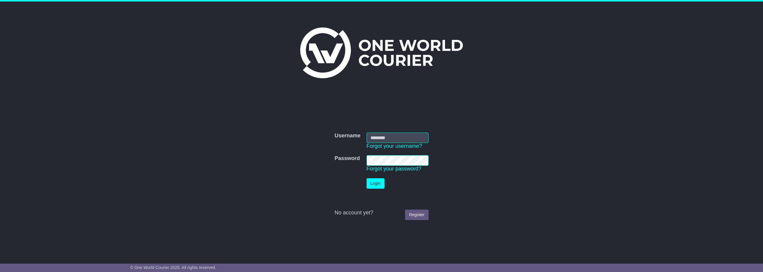
type input "**********"
click at [375, 184] on button "Login" at bounding box center [376, 183] width 18 height 10
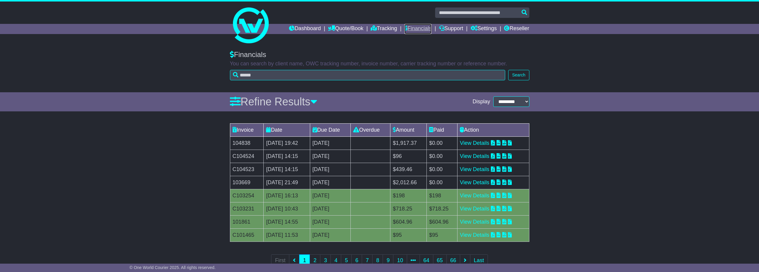
click at [408, 28] on link "Financials" at bounding box center [417, 29] width 27 height 10
drag, startPoint x: 252, startPoint y: 181, endPoint x: 232, endPoint y: 182, distance: 20.0
click at [232, 182] on td "103669" at bounding box center [247, 182] width 34 height 13
copy td "103669"
drag, startPoint x: 436, startPoint y: 183, endPoint x: 414, endPoint y: 185, distance: 21.9
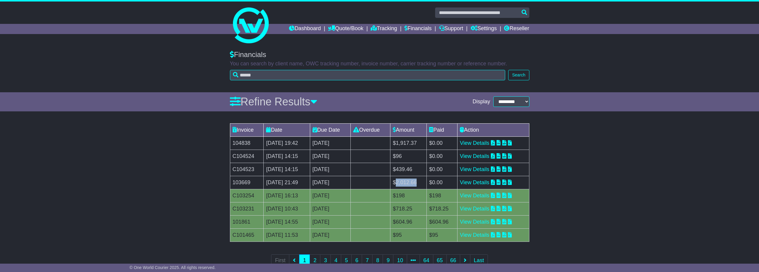
click at [414, 185] on td "$2,012.66" at bounding box center [408, 182] width 36 height 13
copy td "2,012.66"
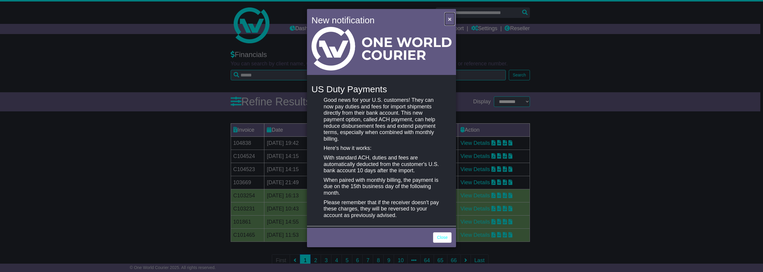
click at [450, 18] on span "×" at bounding box center [450, 19] width 4 height 7
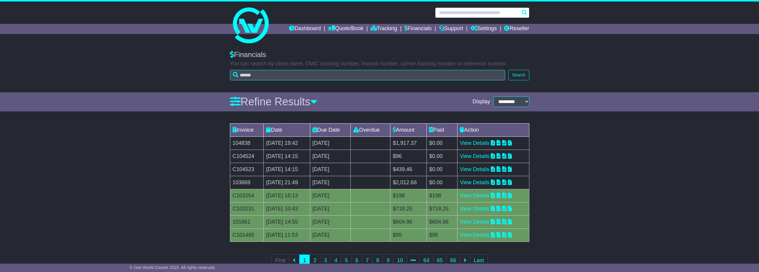
click at [455, 13] on input "text" at bounding box center [482, 12] width 94 height 10
paste input "**********"
type input "**********"
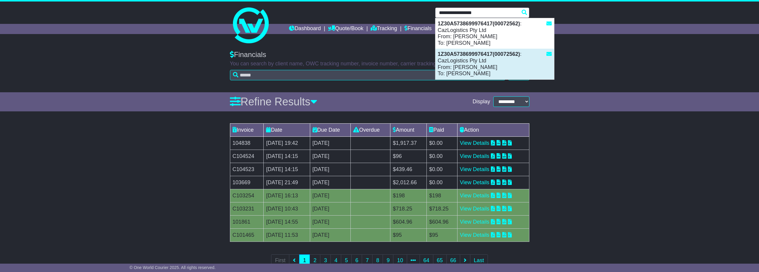
click at [453, 60] on div "1Z30A5738699976417(00072562) : CazLogistics Pty Ltd From: TRACY DAVIS To: JAMES…" at bounding box center [494, 64] width 119 height 30
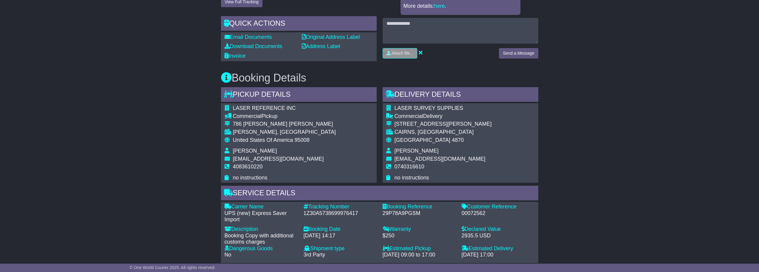
drag, startPoint x: 760, startPoint y: 39, endPoint x: 736, endPoint y: 114, distance: 79.1
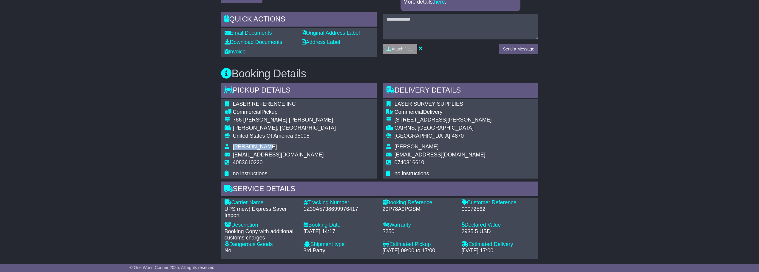
drag, startPoint x: 269, startPoint y: 145, endPoint x: 233, endPoint y: 146, distance: 35.8
click at [233, 146] on td "[PERSON_NAME]" at bounding box center [284, 147] width 103 height 8
copy span "TRACY DAVIS"
click at [628, 74] on div "Email Download Tracking Pricing Insurance" at bounding box center [379, 200] width 759 height 615
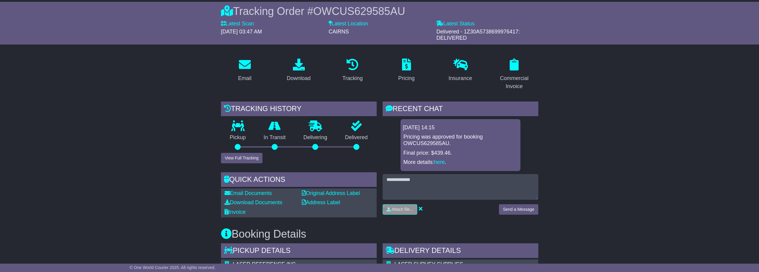
scroll to position [45, 0]
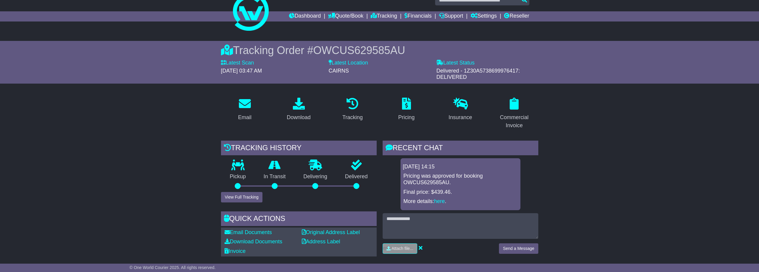
scroll to position [0, 0]
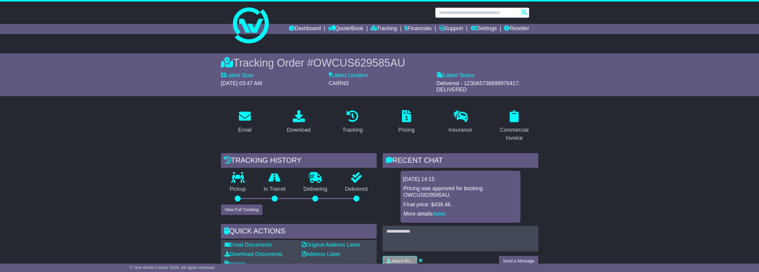
click at [480, 12] on input "text" at bounding box center [482, 12] width 94 height 10
paste input "**********"
type input "**********"
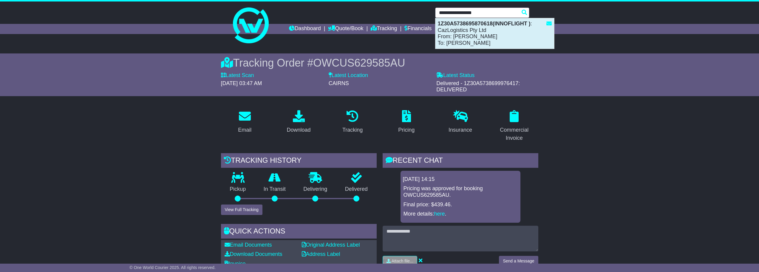
click at [460, 45] on div "1Z30A5738695870618(INNOFLIGHT ) : CazLogistics Pty Ltd From: Bradley Kruse To: …" at bounding box center [494, 33] width 119 height 30
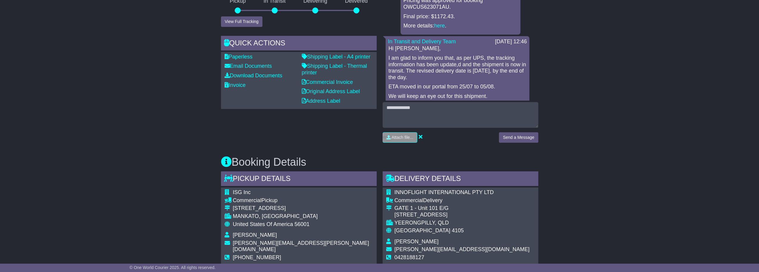
scroll to position [191, 0]
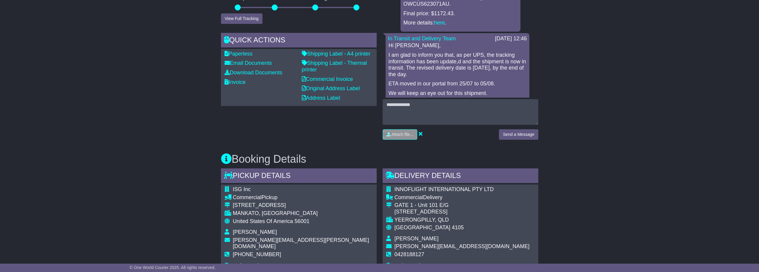
drag, startPoint x: 444, startPoint y: 237, endPoint x: 405, endPoint y: 224, distance: 40.8
click at [402, 226] on tbody "INNOFLIGHT INTERNATIONAL PTY LTD Commercial Delivery GATE 1 - Unit 101 E/G 49 S…" at bounding box center [457, 227] width 143 height 82
click at [416, 246] on span "andrew@innoflighttechnology.com" at bounding box center [461, 246] width 135 height 6
drag, startPoint x: 447, startPoint y: 240, endPoint x: 395, endPoint y: 237, distance: 52.2
click at [395, 237] on td "ANDREW LASHMAR" at bounding box center [461, 239] width 135 height 8
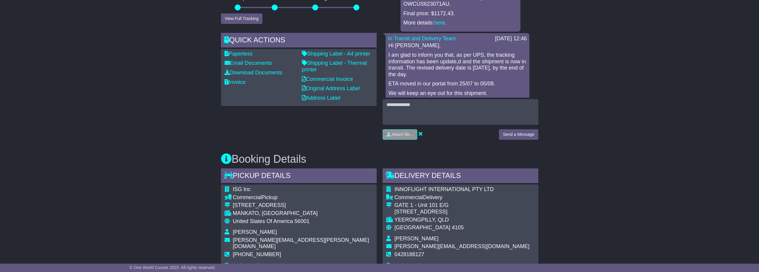
copy span "ANDREW LASHMAR"
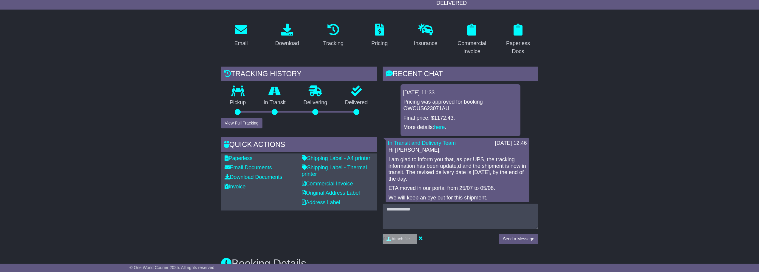
scroll to position [0, 0]
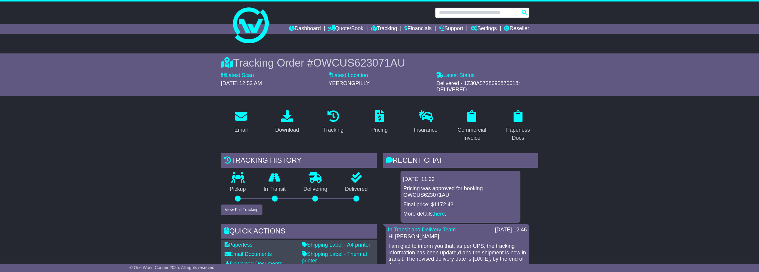
click at [470, 13] on input "text" at bounding box center [482, 12] width 94 height 10
paste input "**********"
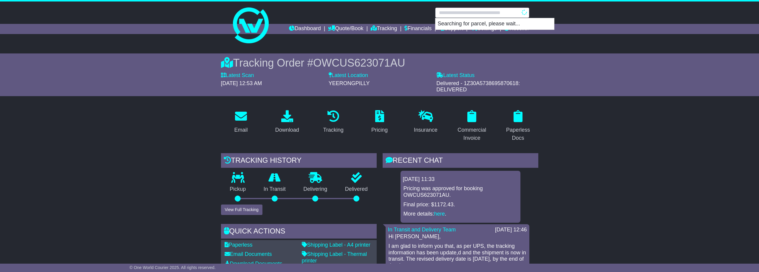
type input "**********"
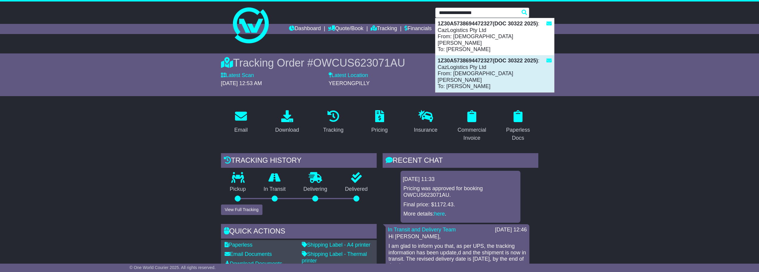
click at [461, 63] on div "1Z30A5738694472327(DOC 30322 2025) : CazLogistics Pty Ltd From: CHRISTIAN COLES…" at bounding box center [494, 73] width 119 height 37
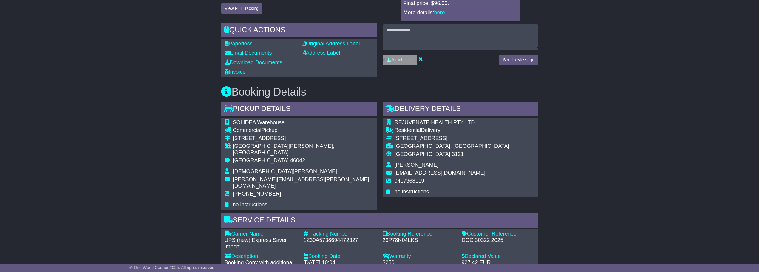
scroll to position [203, 0]
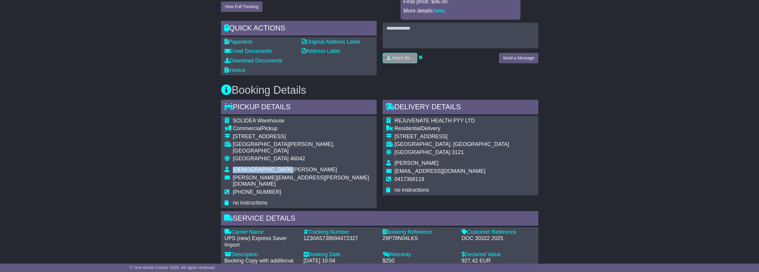
drag, startPoint x: 288, startPoint y: 162, endPoint x: 234, endPoint y: 163, distance: 54.0
click at [234, 166] on td "[DEMOGRAPHIC_DATA][PERSON_NAME]" at bounding box center [303, 170] width 140 height 8
copy span "[DEMOGRAPHIC_DATA][PERSON_NAME]"
drag, startPoint x: 441, startPoint y: 164, endPoint x: 395, endPoint y: 162, distance: 45.6
click at [395, 162] on td "[PERSON_NAME]" at bounding box center [451, 164] width 115 height 8
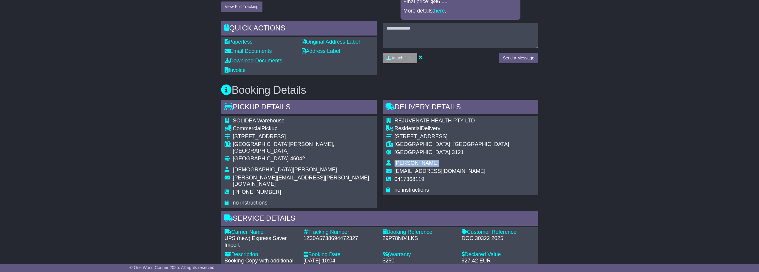
copy span "SARAH CLEAVER"
click at [603, 178] on div "Email Download Tracking Pricing Insurance" at bounding box center [379, 219] width 759 height 635
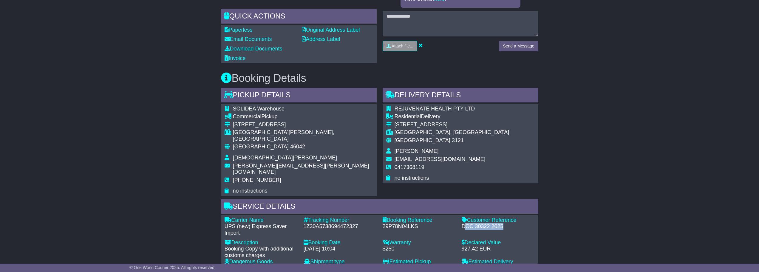
drag, startPoint x: 501, startPoint y: 213, endPoint x: 466, endPoint y: 213, distance: 35.8
click at [466, 223] on div "DOC 30322 2025" at bounding box center [497, 226] width 73 height 7
click at [509, 223] on div "DOC 30322 2025" at bounding box center [497, 226] width 73 height 7
drag, startPoint x: 508, startPoint y: 213, endPoint x: 461, endPoint y: 213, distance: 47.4
click at [461, 217] on div "Customer Reference - DOC 30322 2025" at bounding box center [497, 226] width 79 height 19
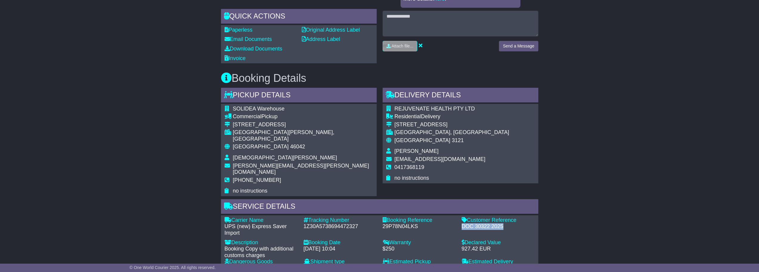
copy div "DOC 30322 2025"
click at [646, 138] on div "Email Download Tracking Pricing Insurance" at bounding box center [379, 207] width 759 height 635
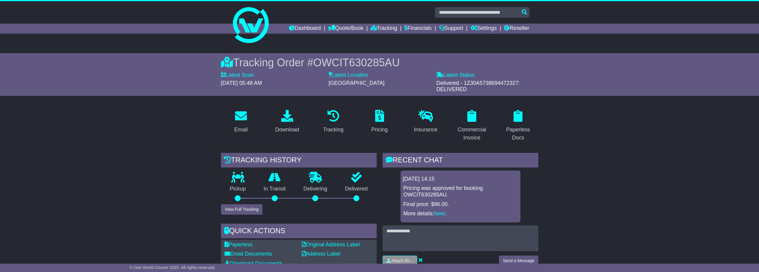
scroll to position [0, 0]
click at [411, 28] on link "Financials" at bounding box center [417, 29] width 27 height 10
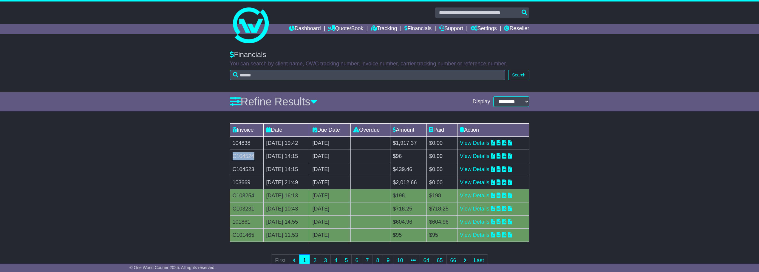
drag, startPoint x: 255, startPoint y: 156, endPoint x: 233, endPoint y: 156, distance: 21.8
click at [233, 156] on td "C104524" at bounding box center [247, 155] width 34 height 13
copy td "C104524"
drag, startPoint x: 255, startPoint y: 168, endPoint x: 233, endPoint y: 171, distance: 22.9
click at [233, 171] on td "C104523" at bounding box center [247, 168] width 34 height 13
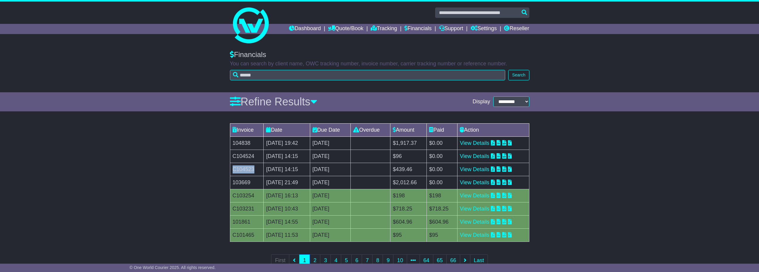
copy td "C104523"
drag, startPoint x: 433, startPoint y: 168, endPoint x: 416, endPoint y: 168, distance: 16.7
click at [416, 168] on td "$439.46" at bounding box center [408, 168] width 36 height 13
copy td "439.46"
